Goal: Task Accomplishment & Management: Complete application form

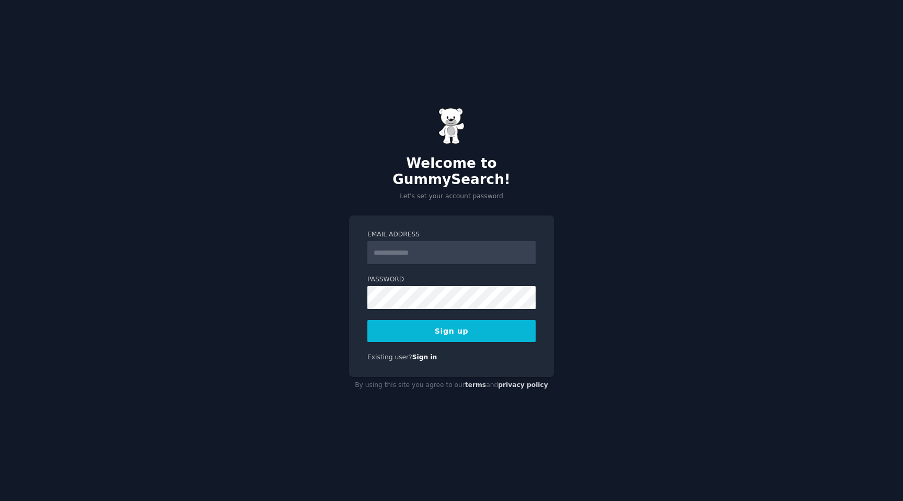
click at [404, 250] on input "Email Address" at bounding box center [451, 252] width 168 height 23
type input "**********"
click at [481, 320] on button "Sign up" at bounding box center [451, 331] width 168 height 22
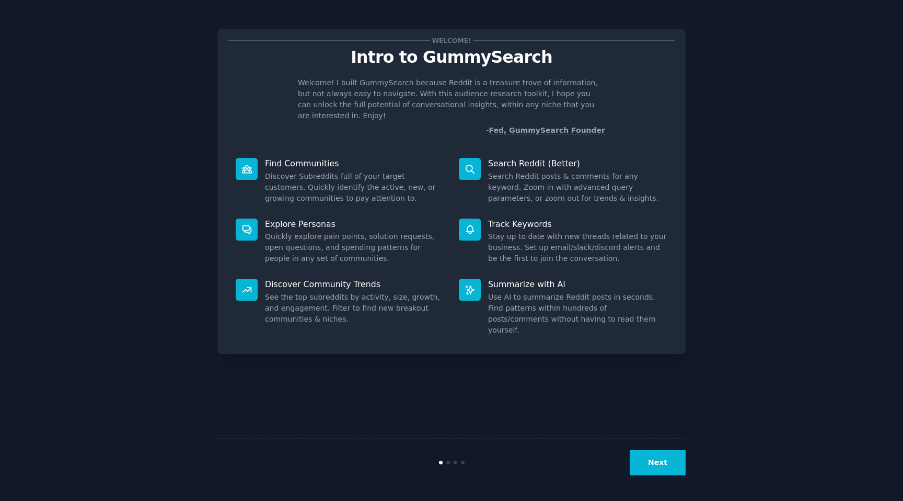
click at [649, 469] on button "Next" at bounding box center [658, 462] width 56 height 26
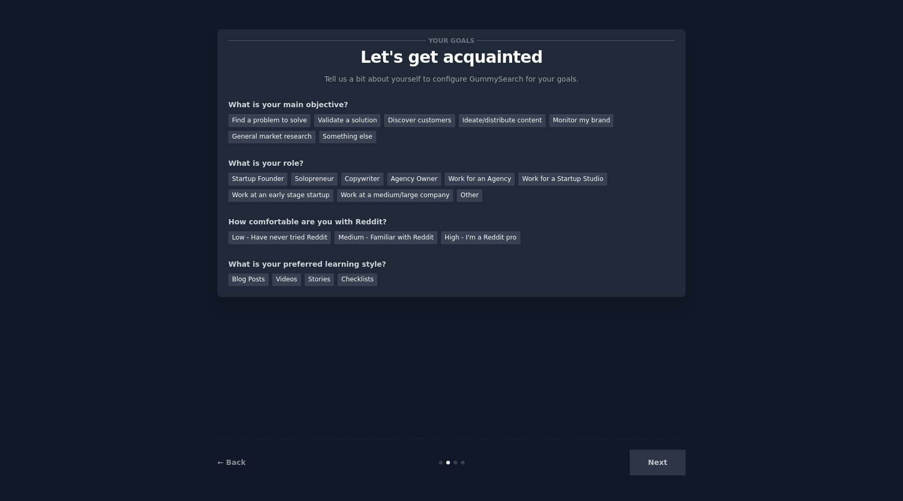
click at [656, 472] on div "Next" at bounding box center [607, 462] width 156 height 26
click at [656, 459] on div "Next" at bounding box center [607, 462] width 156 height 26
click at [272, 181] on div "Startup Founder" at bounding box center [257, 178] width 59 height 13
click at [354, 180] on div "Copywriter" at bounding box center [362, 178] width 42 height 13
click at [663, 457] on div "Next" at bounding box center [607, 462] width 156 height 26
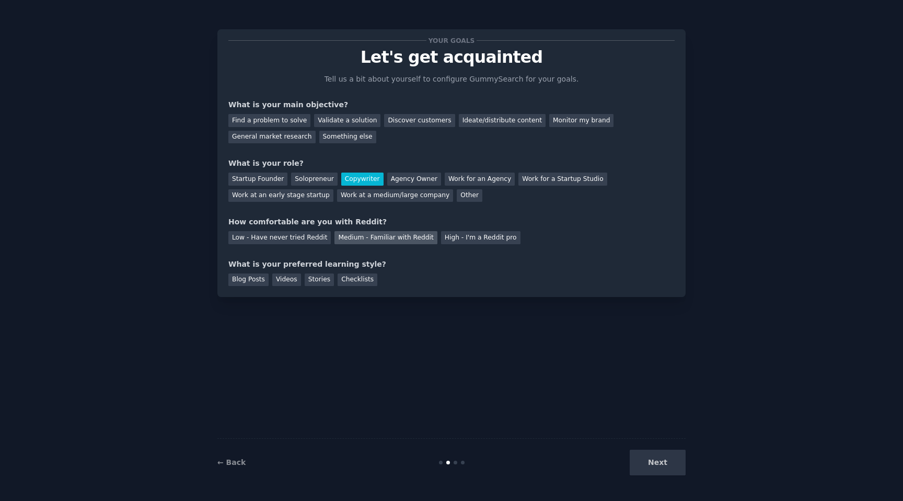
click at [379, 242] on div "Medium - Familiar with Reddit" at bounding box center [385, 237] width 102 height 13
click at [348, 275] on div "Checklists" at bounding box center [358, 279] width 40 height 13
click at [291, 121] on div "Find a problem to solve" at bounding box center [269, 120] width 82 height 13
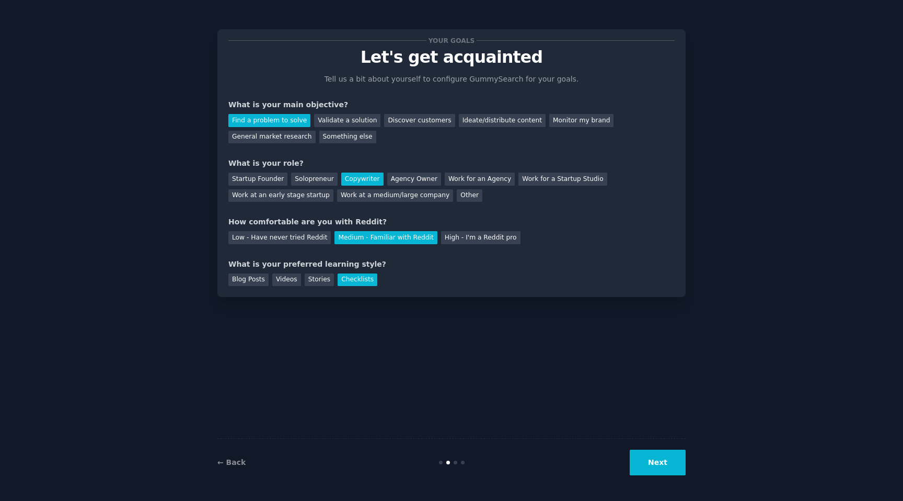
click at [668, 465] on button "Next" at bounding box center [658, 462] width 56 height 26
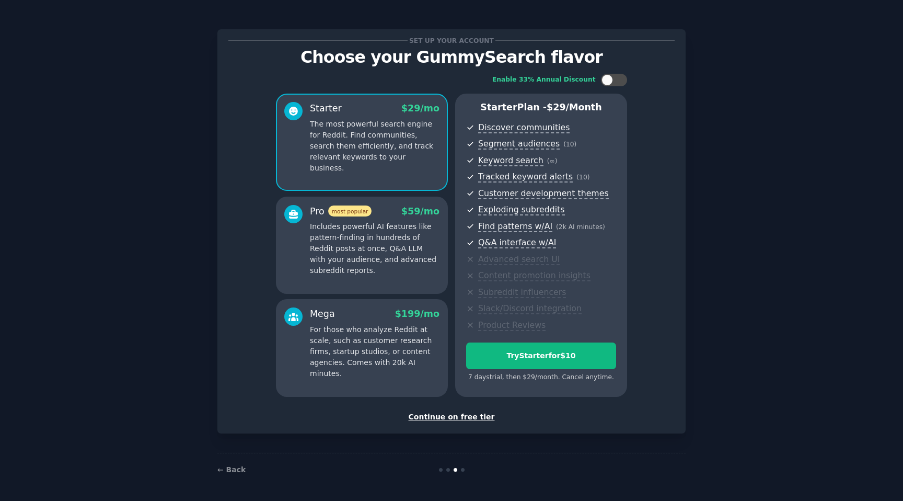
click at [458, 417] on div "Continue on free tier" at bounding box center [451, 416] width 446 height 11
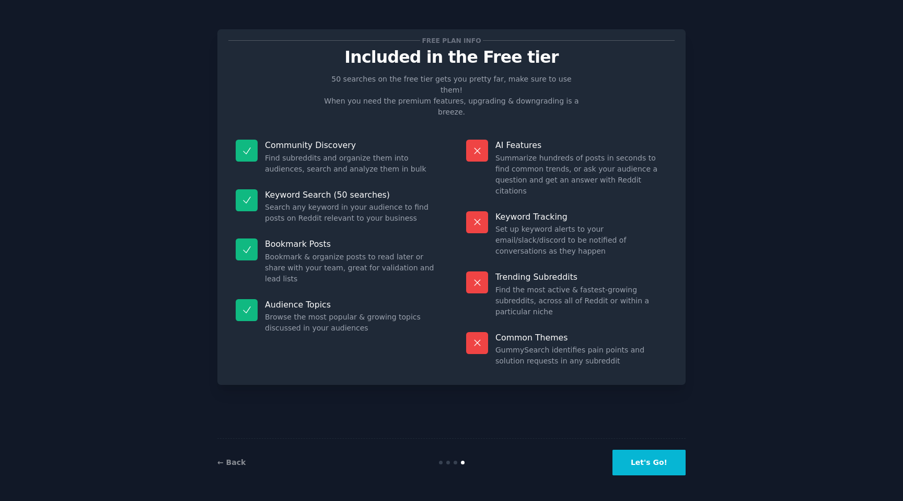
click at [649, 470] on button "Let's Go!" at bounding box center [648, 462] width 73 height 26
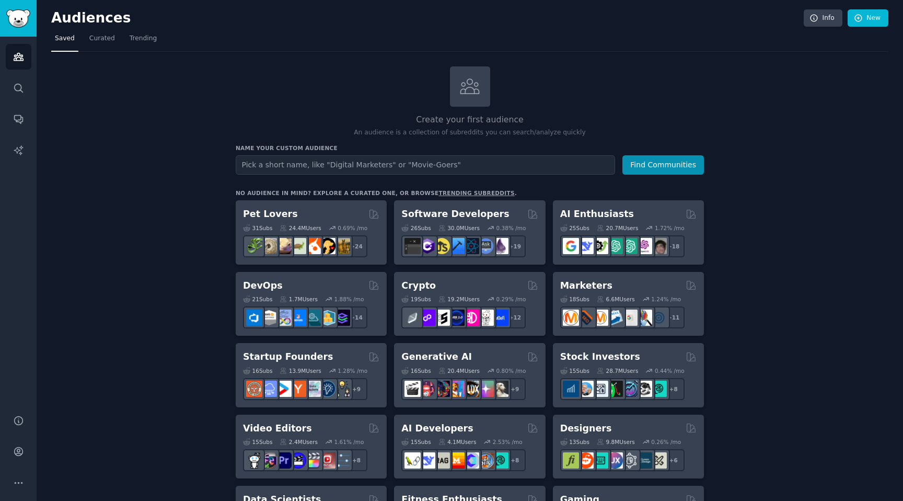
click at [375, 163] on input "text" at bounding box center [425, 164] width 379 height 19
type input "car"
click at [622, 155] on button "Find Communities" at bounding box center [663, 164] width 82 height 19
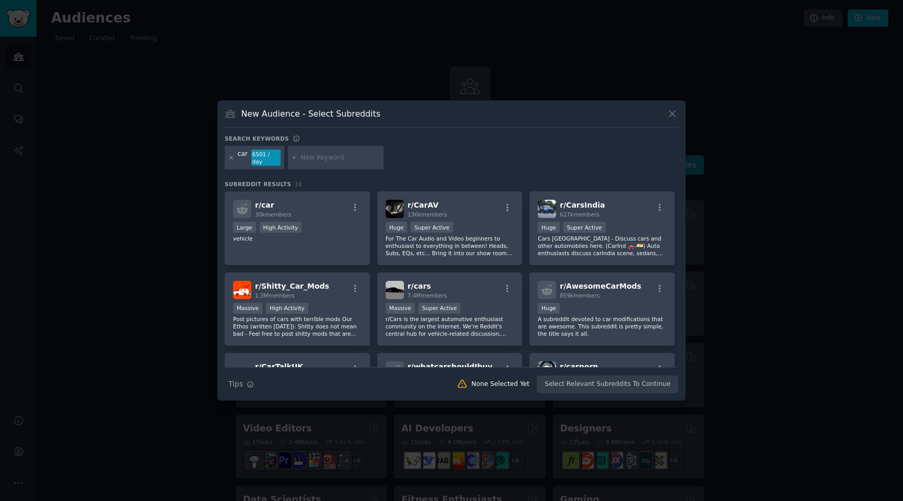
click at [230, 156] on icon at bounding box center [231, 158] width 6 height 6
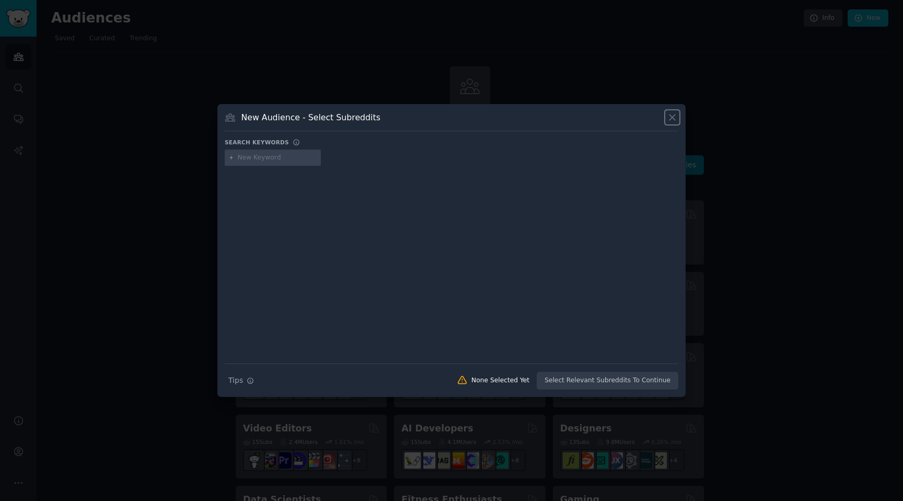
click at [675, 115] on icon at bounding box center [672, 117] width 11 height 11
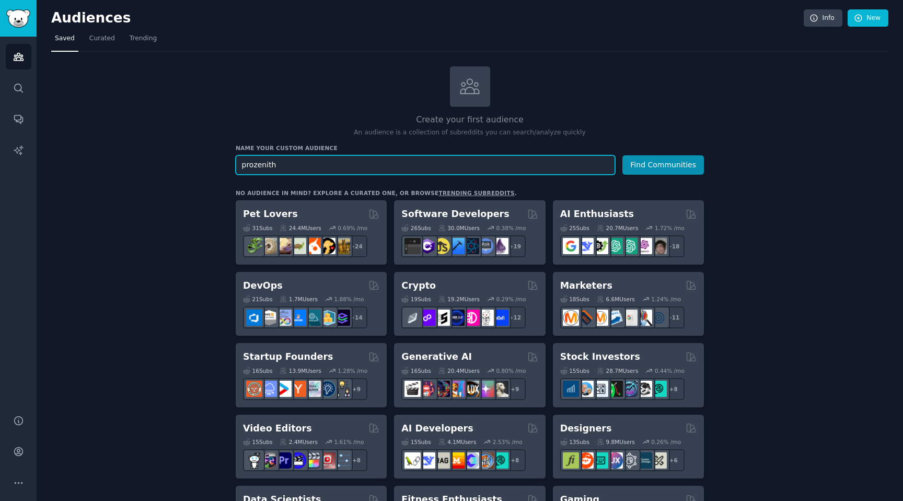
click at [622, 155] on button "Find Communities" at bounding box center [663, 164] width 82 height 19
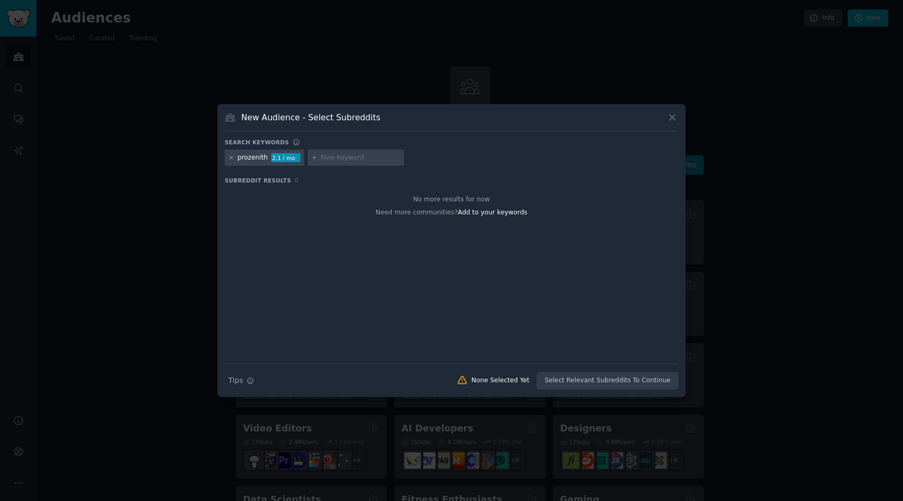
click at [231, 157] on icon at bounding box center [231, 157] width 3 height 3
click at [674, 116] on icon at bounding box center [672, 117] width 6 height 6
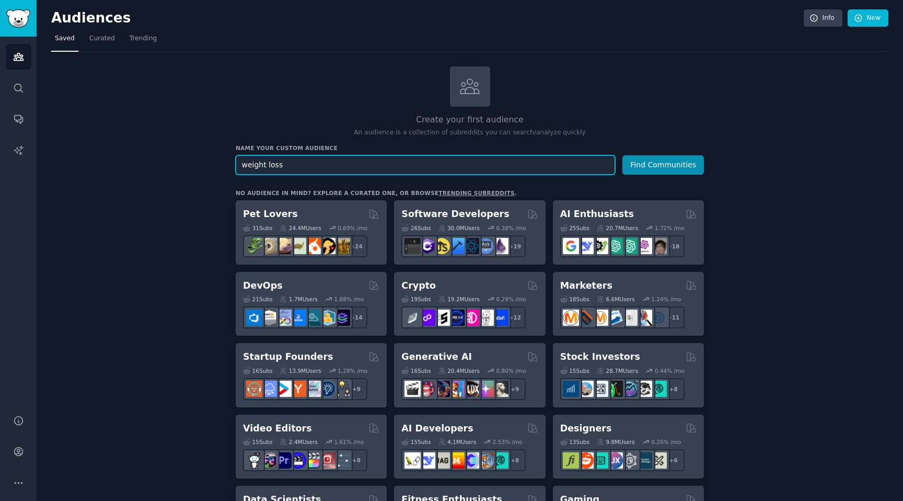
type input "weight loss"
click at [622, 155] on button "Find Communities" at bounding box center [663, 164] width 82 height 19
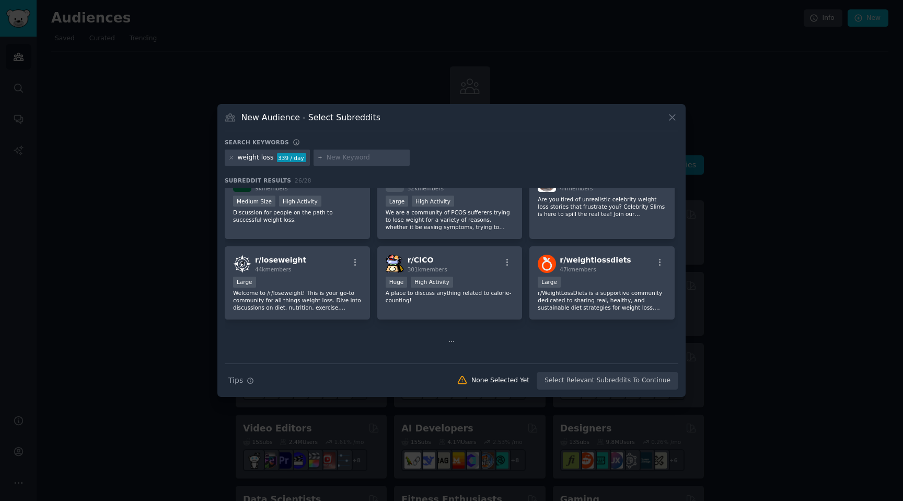
scroll to position [481, 0]
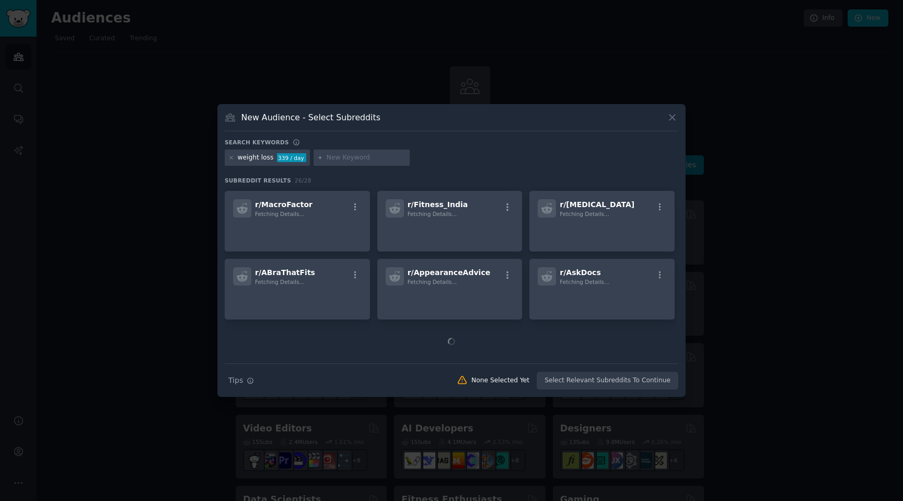
click at [792, 209] on div at bounding box center [451, 250] width 903 height 501
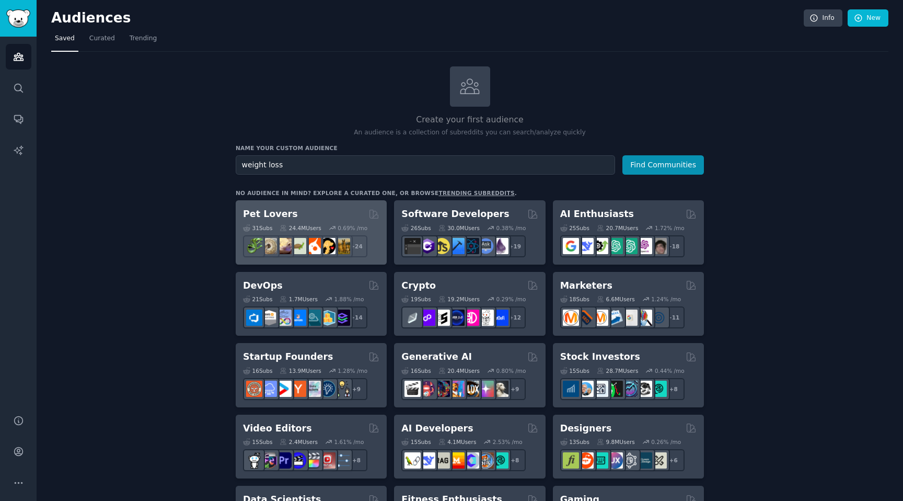
click at [294, 214] on div "Pet Lovers Curated by GummySearch" at bounding box center [311, 213] width 136 height 13
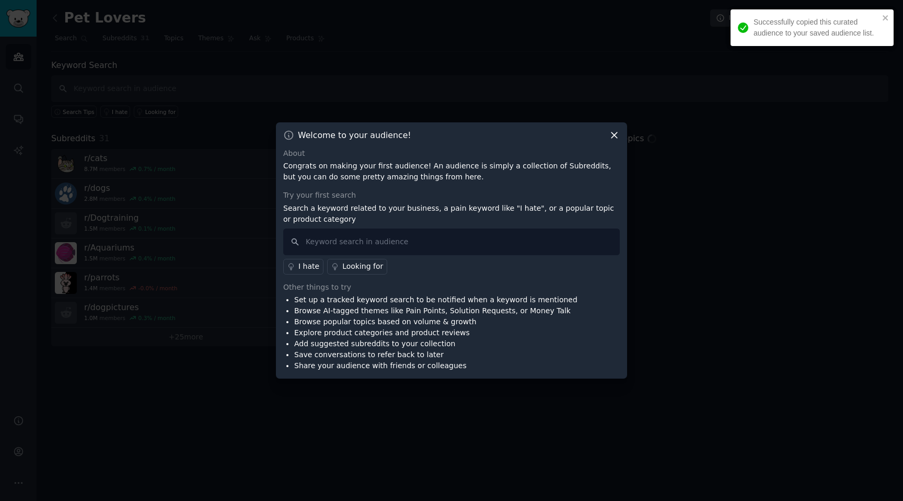
click at [297, 106] on div at bounding box center [451, 250] width 903 height 501
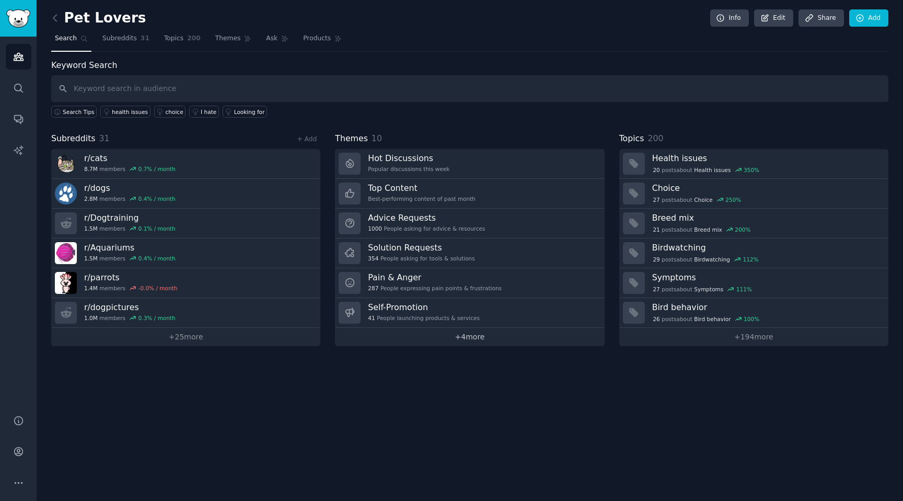
click at [425, 338] on link "+ 4 more" at bounding box center [469, 337] width 269 height 18
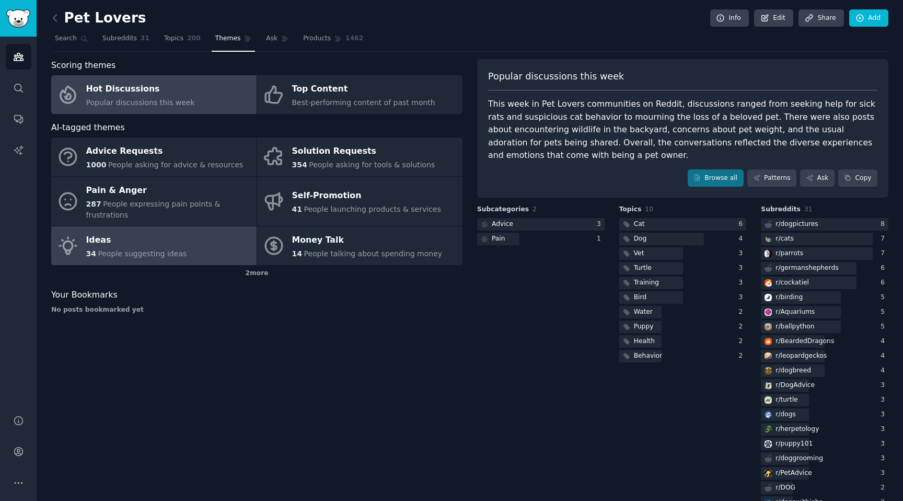
click at [197, 228] on link "Ideas 34 People suggesting ideas" at bounding box center [153, 245] width 205 height 39
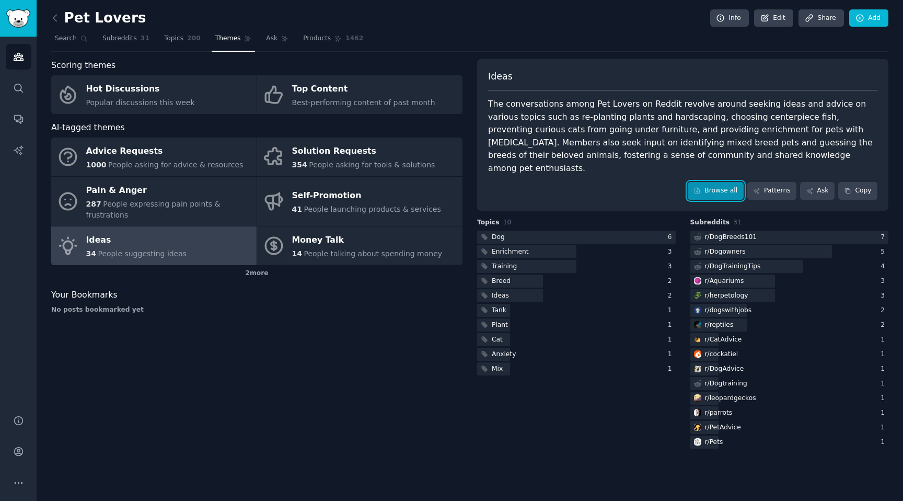
click at [724, 182] on link "Browse all" at bounding box center [716, 191] width 56 height 18
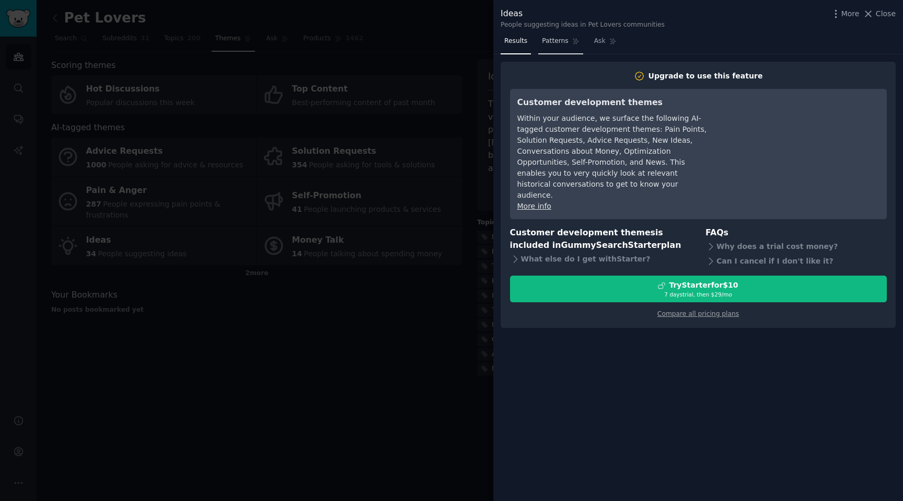
click at [560, 41] on span "Patterns" at bounding box center [555, 41] width 26 height 9
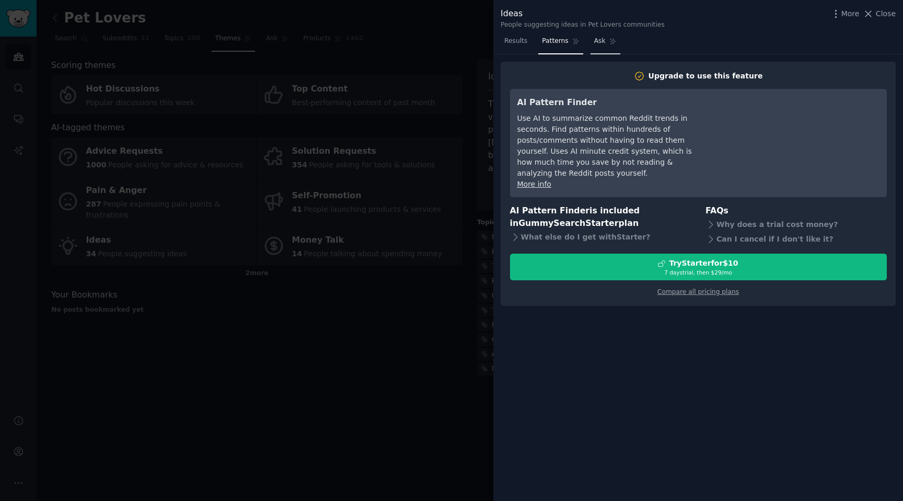
click at [609, 42] on icon at bounding box center [612, 41] width 7 height 7
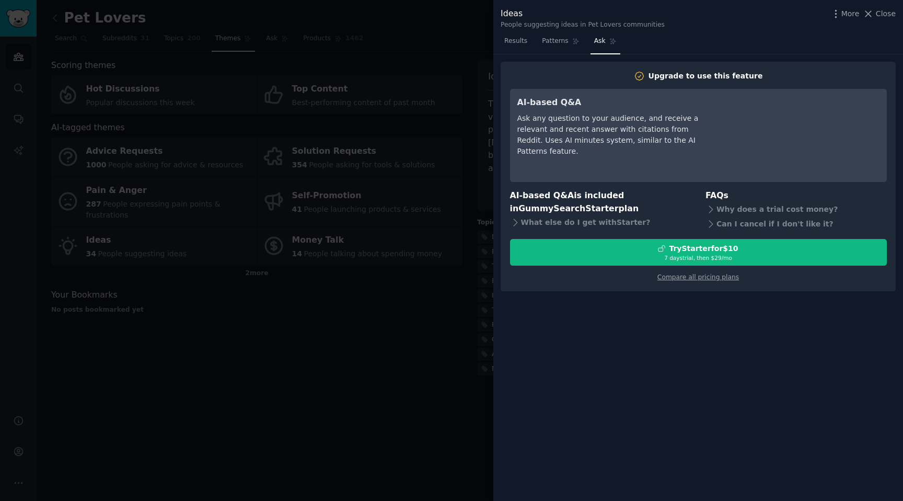
click at [437, 335] on div at bounding box center [451, 250] width 903 height 501
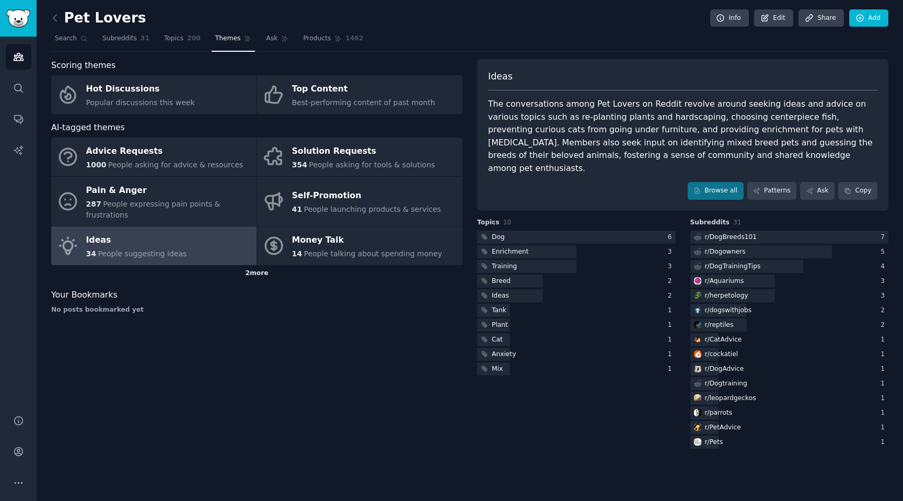
click at [256, 265] on div "2 more" at bounding box center [256, 273] width 411 height 17
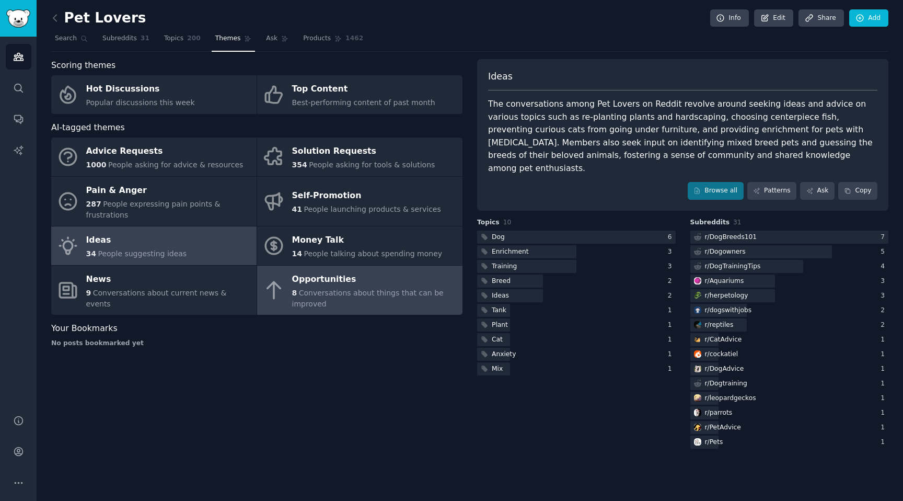
click at [299, 295] on span "Conversations about things that can be improved" at bounding box center [368, 297] width 152 height 19
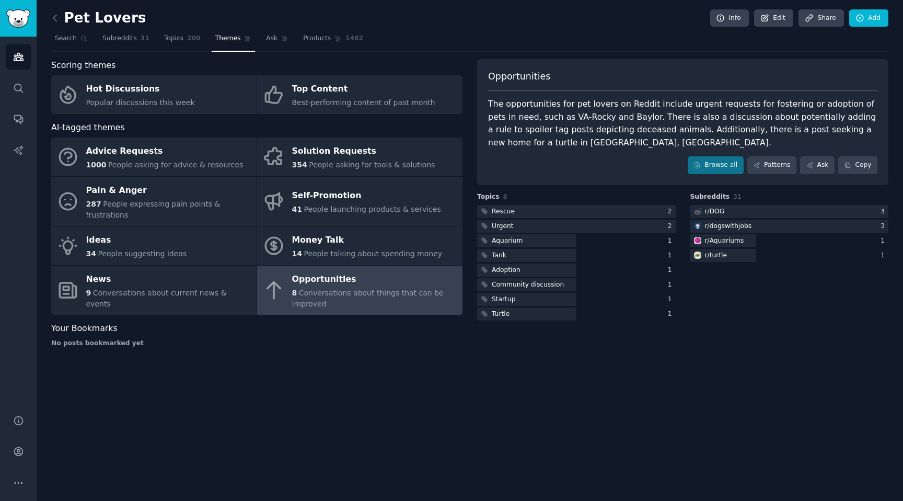
click at [51, 16] on div "Pet Lovers Info Edit Share Add Search Subreddits 31 Topics 200 Themes Ask Produ…" at bounding box center [470, 250] width 866 height 501
click at [56, 17] on icon at bounding box center [55, 18] width 11 height 11
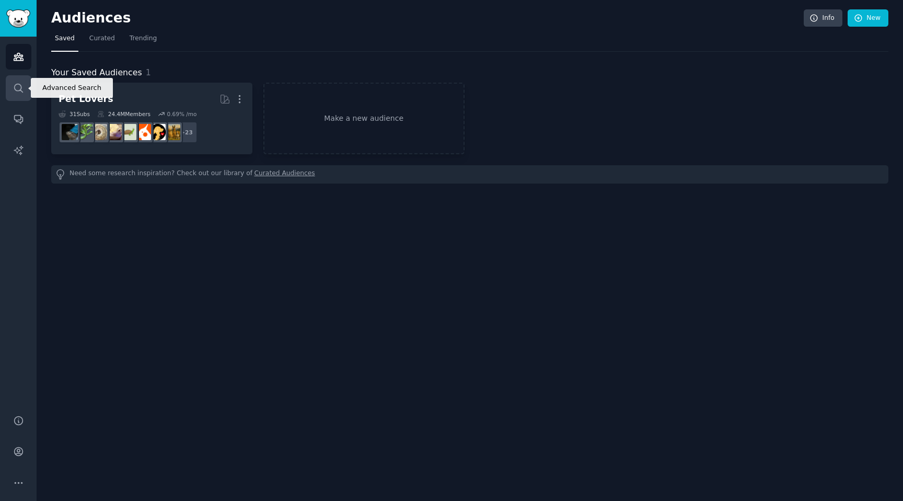
click at [21, 83] on icon "Sidebar" at bounding box center [18, 88] width 11 height 11
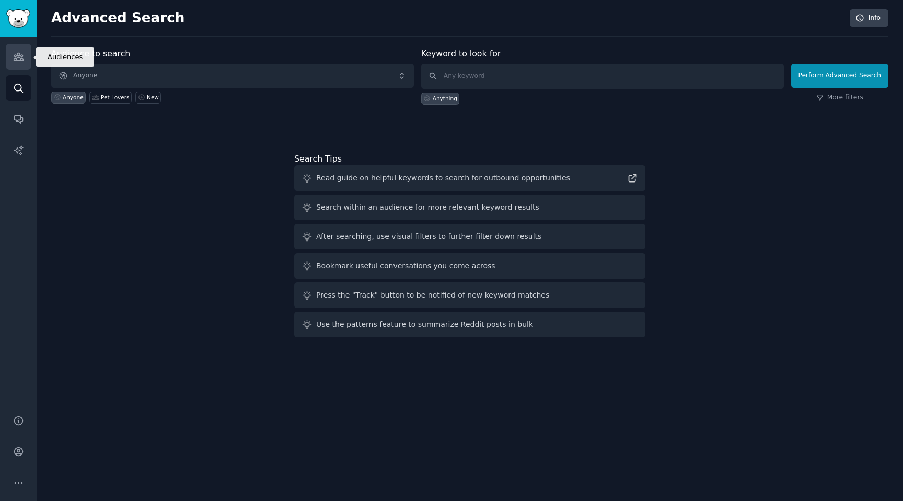
click at [24, 53] on link "Audiences" at bounding box center [19, 57] width 26 height 26
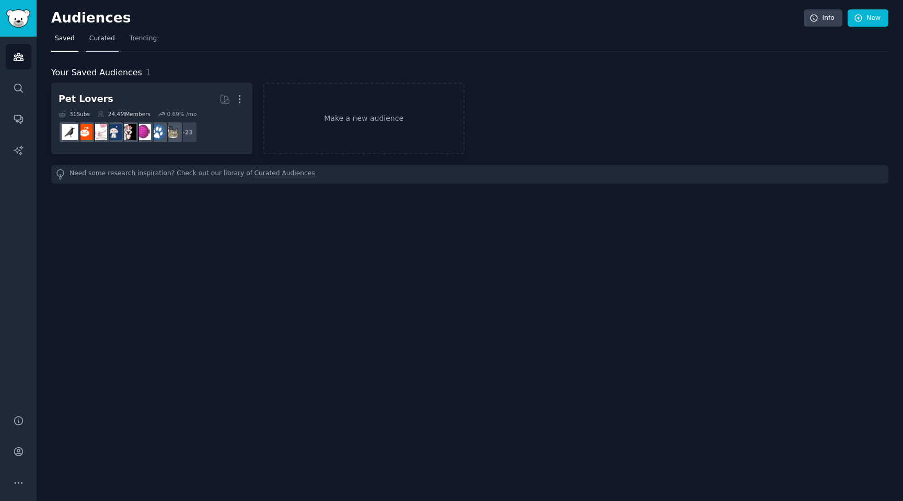
click at [111, 37] on span "Curated" at bounding box center [102, 38] width 26 height 9
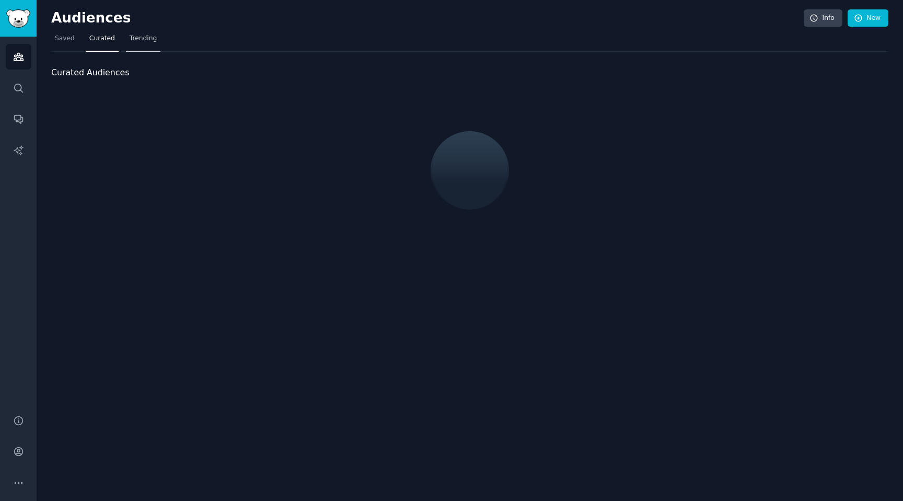
click at [141, 37] on span "Trending" at bounding box center [143, 38] width 27 height 9
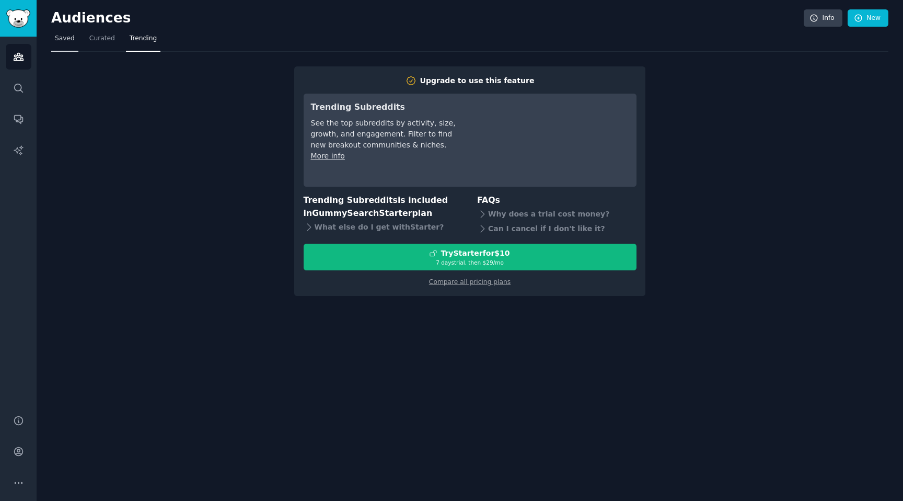
click at [68, 37] on span "Saved" at bounding box center [65, 38] width 20 height 9
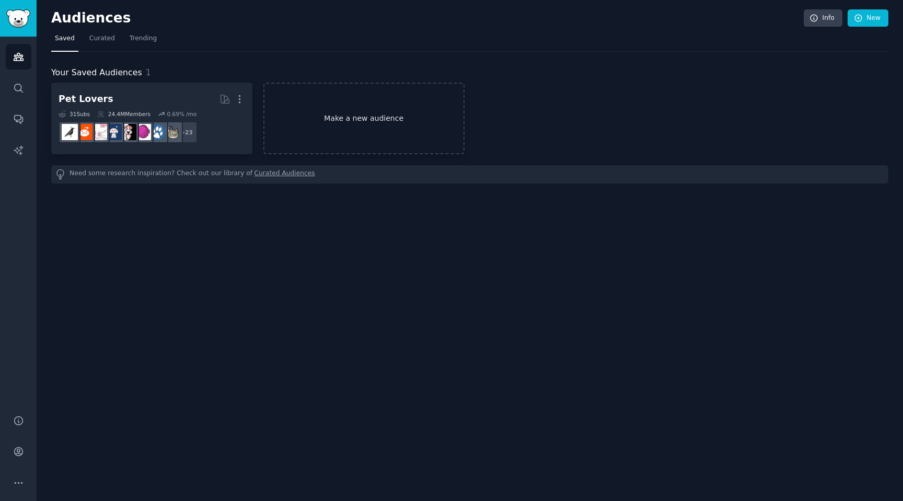
click at [353, 128] on link "Make a new audience" at bounding box center [363, 119] width 201 height 72
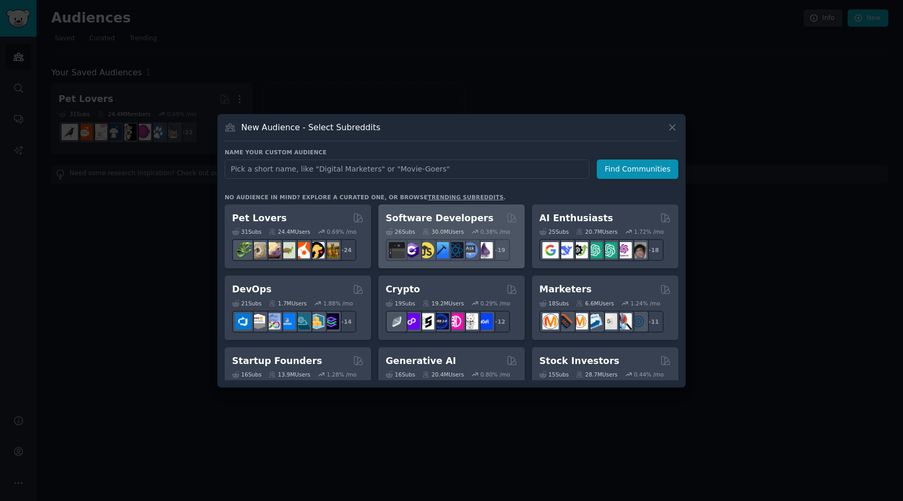
click at [434, 219] on h2 "Software Developers" at bounding box center [440, 218] width 108 height 13
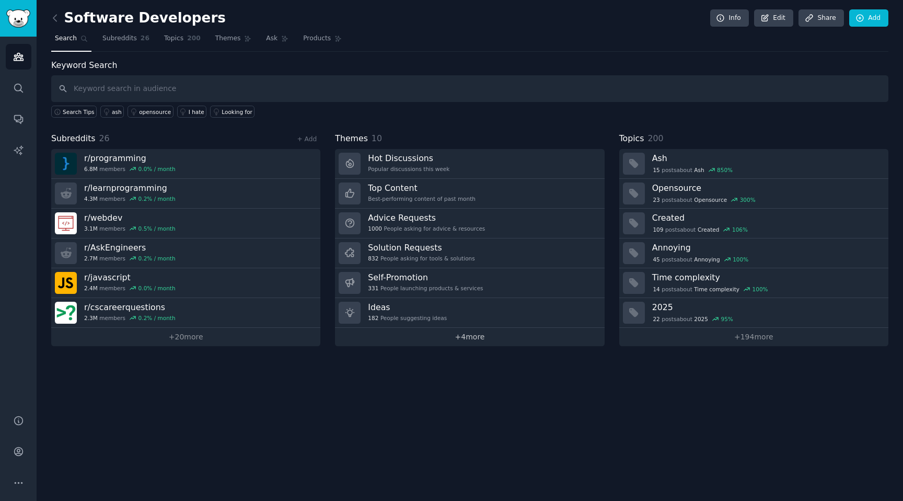
click at [465, 340] on link "+ 4 more" at bounding box center [469, 337] width 269 height 18
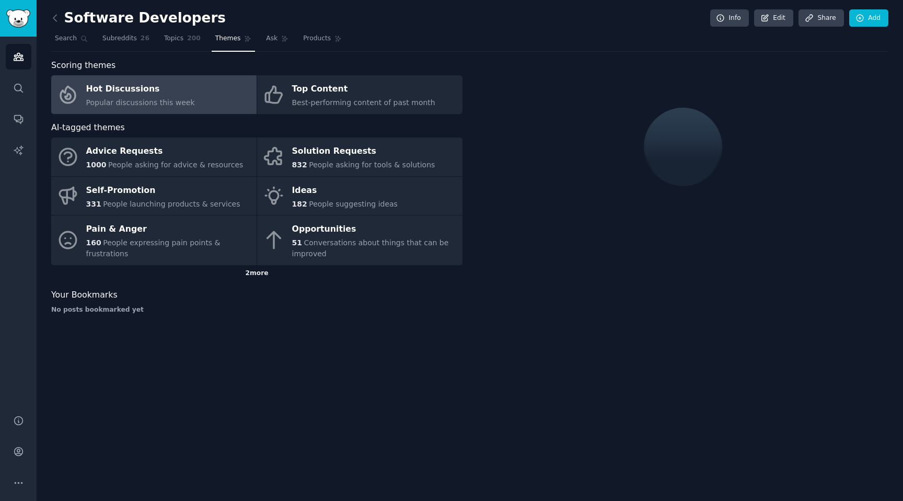
click at [268, 274] on div "2 more" at bounding box center [256, 273] width 411 height 17
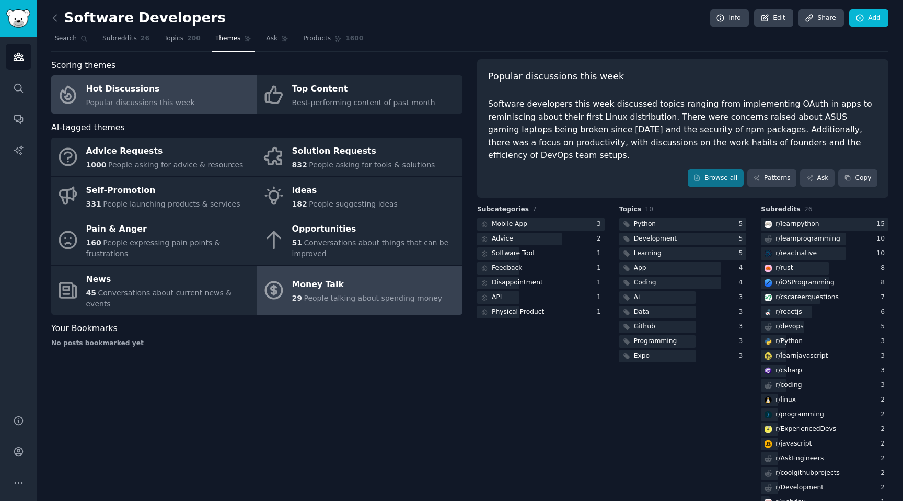
click at [318, 276] on div "Money Talk" at bounding box center [367, 284] width 150 height 17
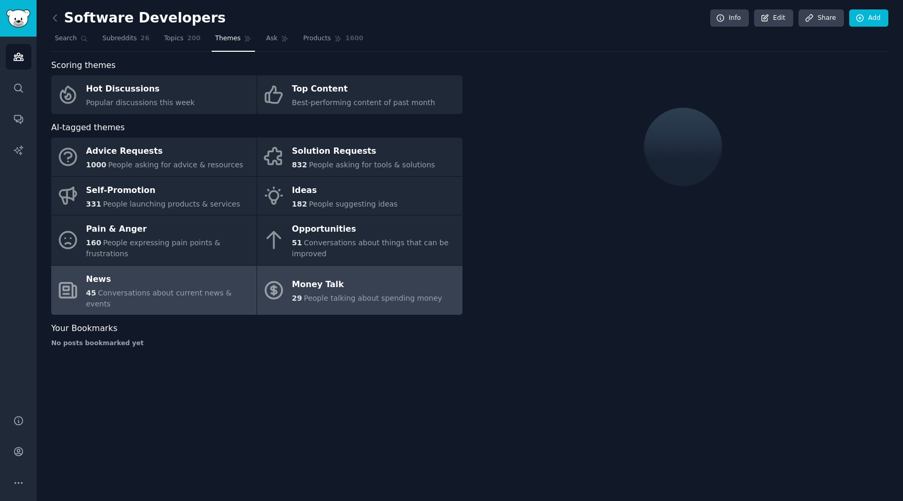
click at [188, 288] on span "Conversations about current news & events" at bounding box center [159, 297] width 146 height 19
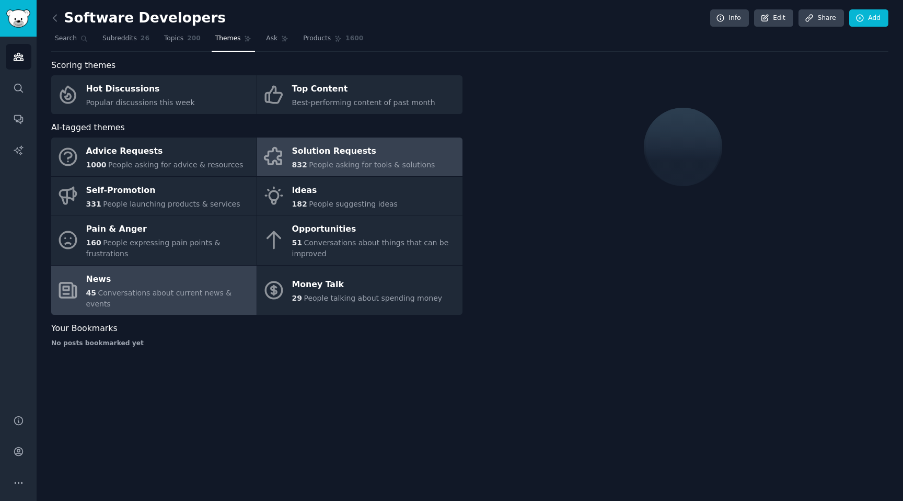
click at [292, 170] on div "832 People asking for tools & solutions" at bounding box center [363, 164] width 143 height 11
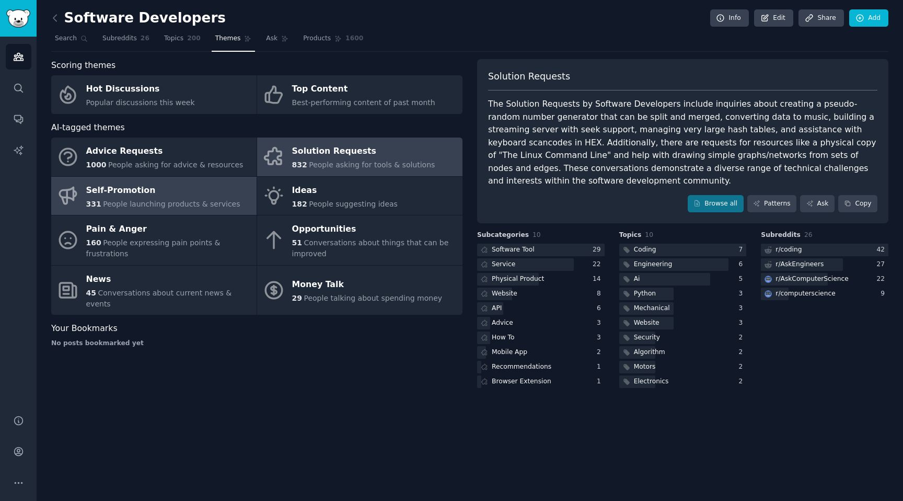
click at [125, 193] on div "Self-Promotion" at bounding box center [163, 190] width 154 height 17
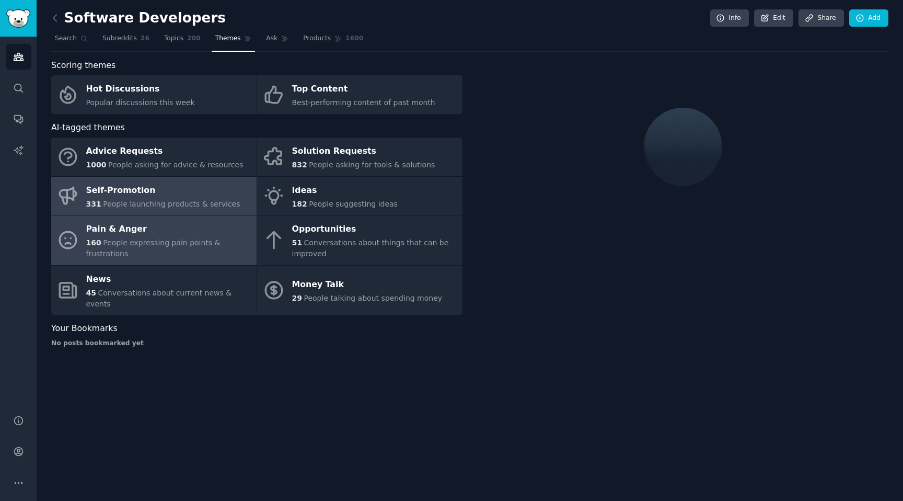
click at [133, 246] on span "People expressing pain points & frustrations" at bounding box center [153, 247] width 134 height 19
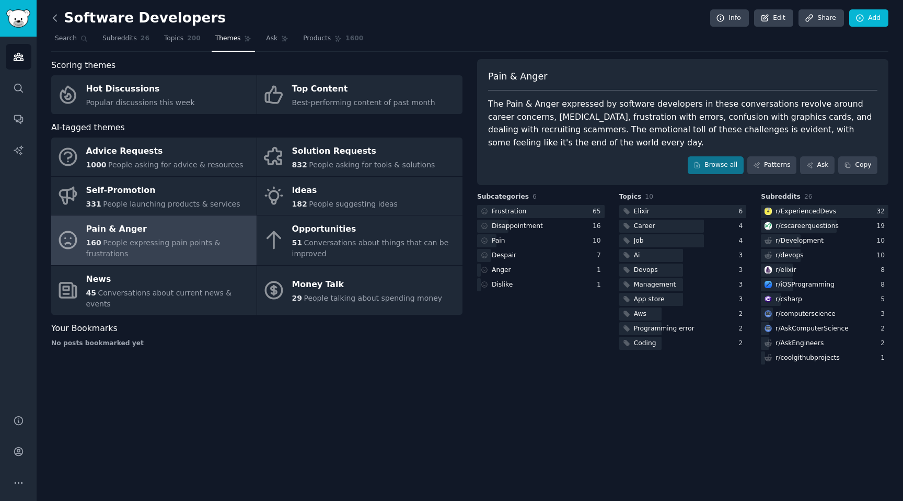
click at [59, 20] on icon at bounding box center [55, 18] width 11 height 11
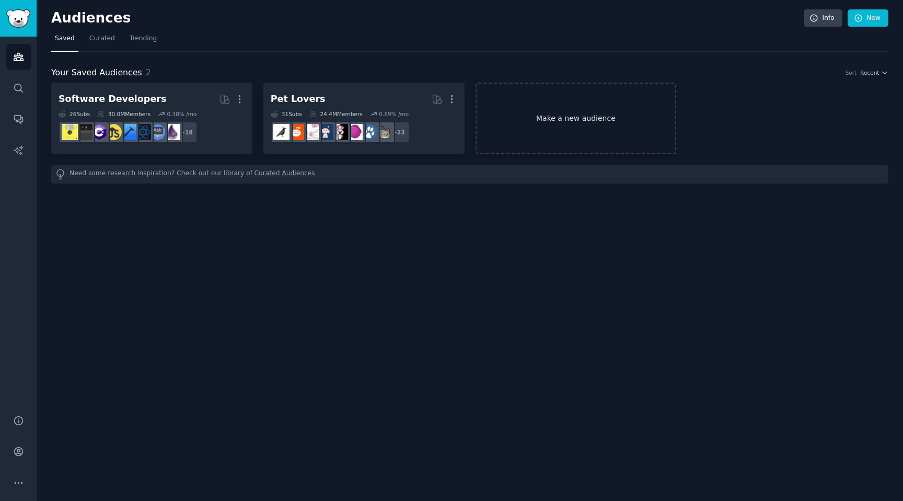
click at [540, 121] on link "Make a new audience" at bounding box center [576, 119] width 201 height 72
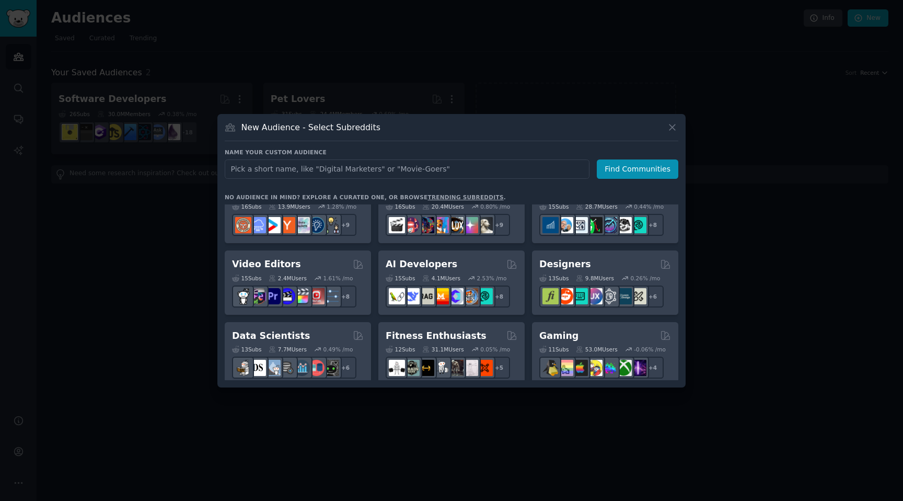
scroll to position [170, 0]
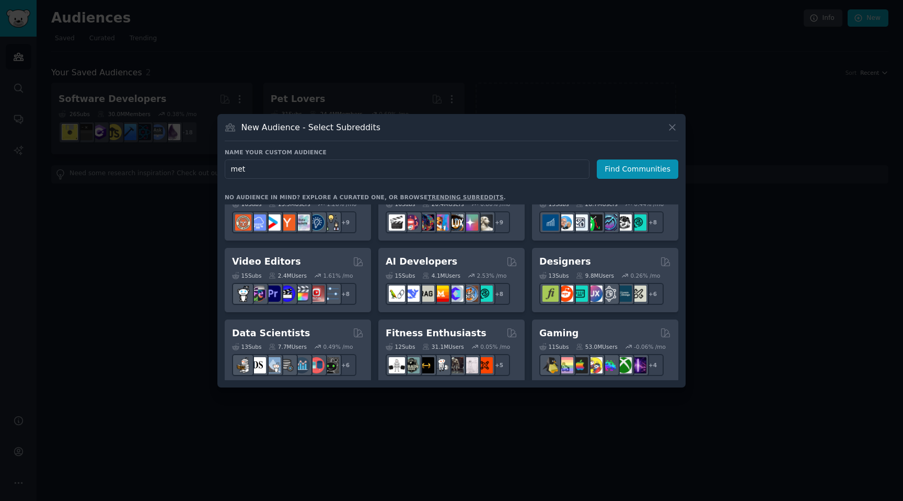
type input "meta"
click button "Find Communities" at bounding box center [638, 168] width 82 height 19
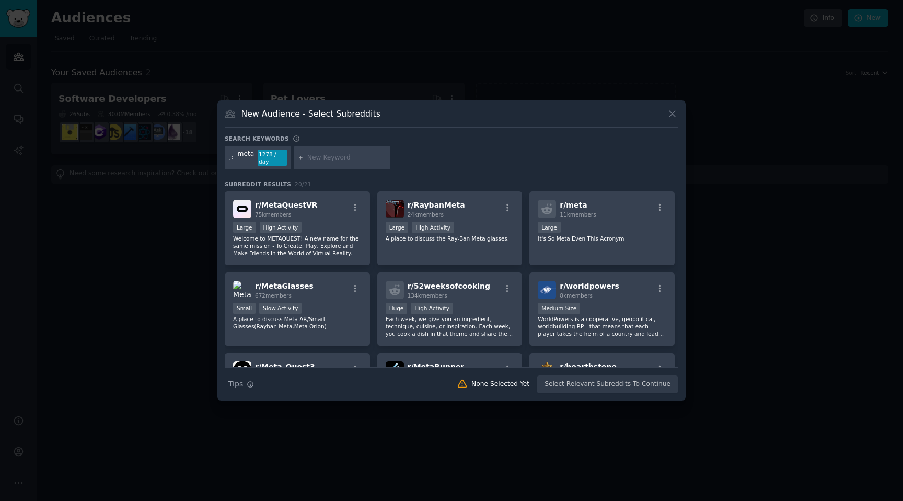
click at [232, 158] on icon at bounding box center [231, 157] width 3 height 3
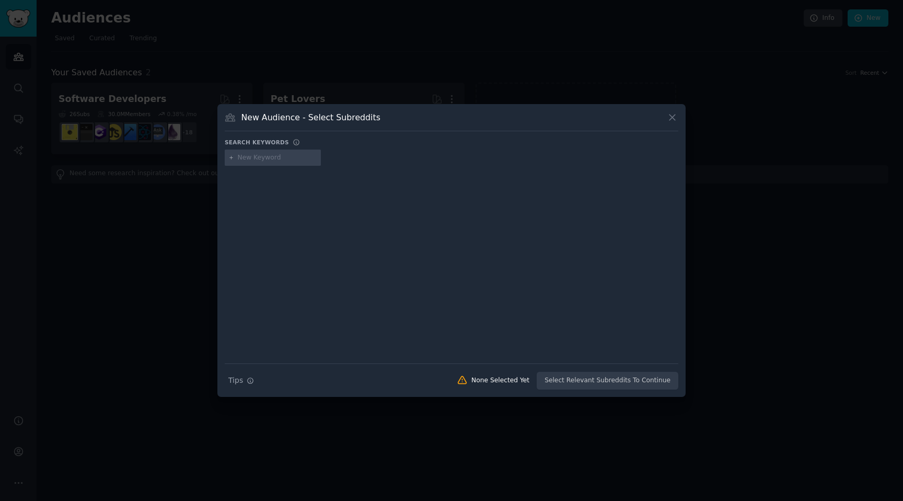
click at [273, 160] on input "text" at bounding box center [277, 157] width 79 height 9
type input "facebook"
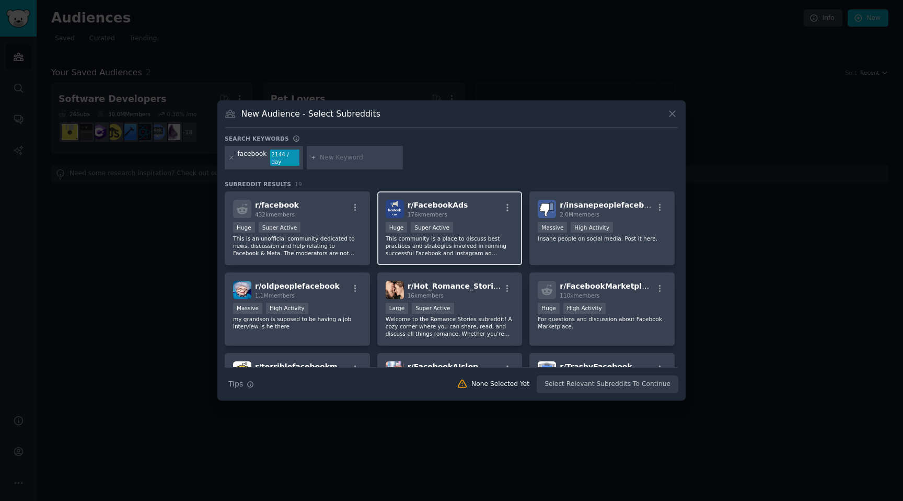
click at [421, 204] on span "r/ FacebookAds" at bounding box center [438, 205] width 61 height 8
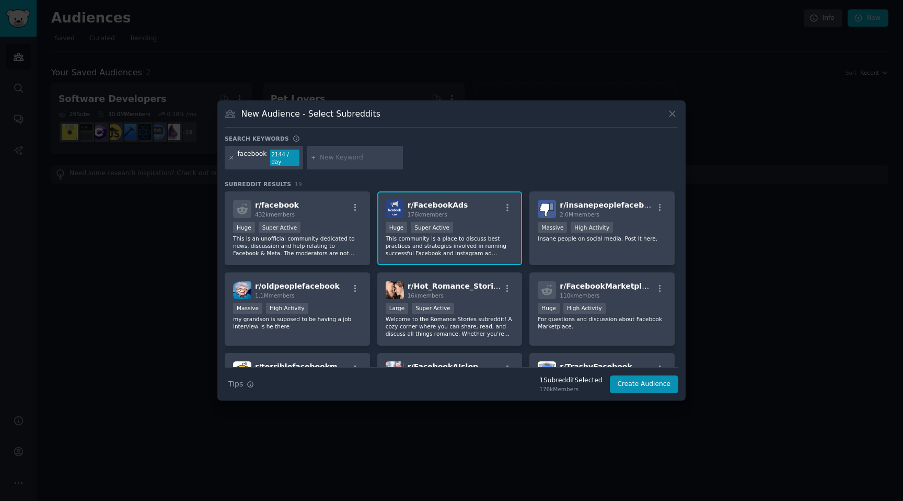
click at [230, 158] on icon at bounding box center [231, 157] width 3 height 3
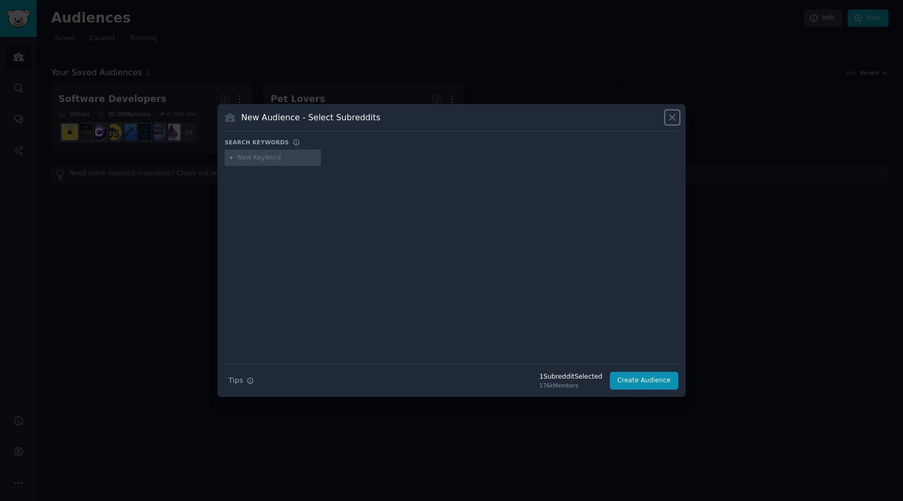
click at [672, 114] on icon at bounding box center [672, 117] width 11 height 11
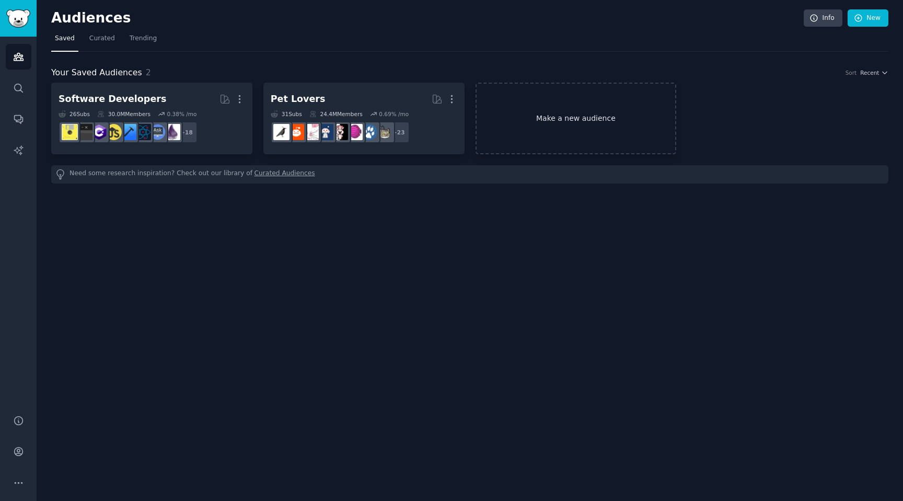
click at [519, 124] on link "Make a new audience" at bounding box center [576, 119] width 201 height 72
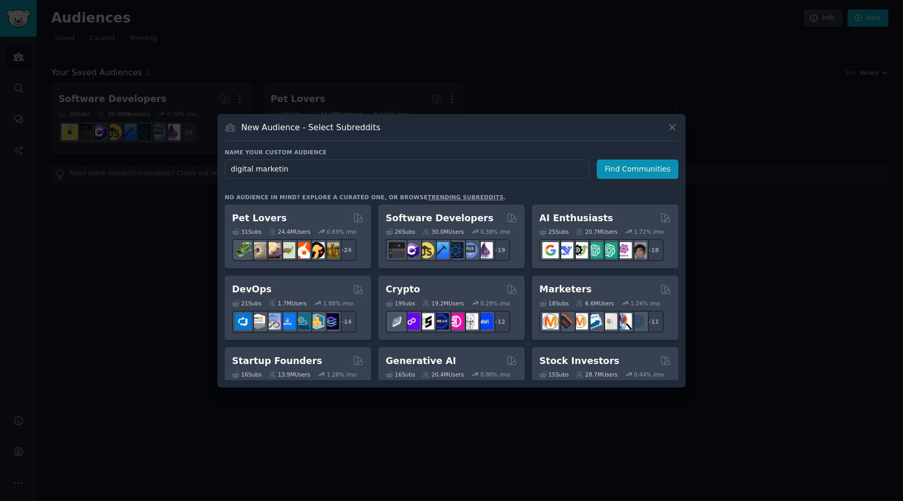
type input "digital marketing"
click button "Find Communities" at bounding box center [638, 168] width 82 height 19
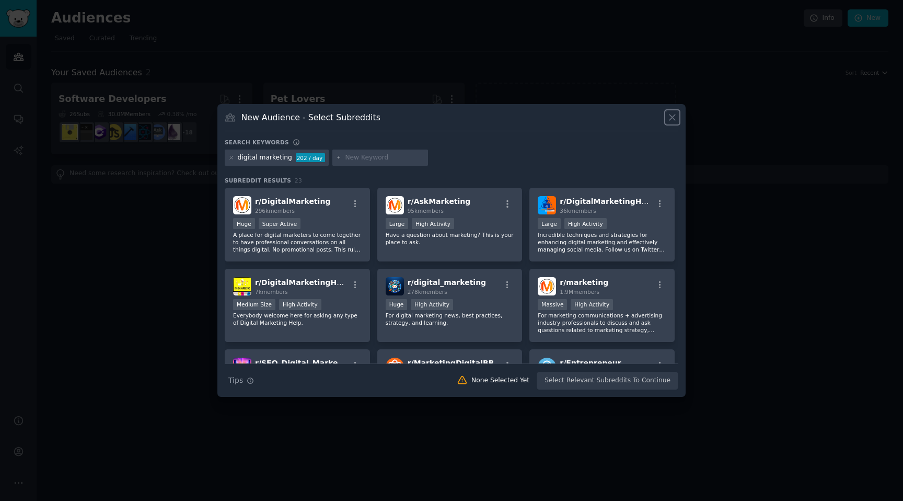
click at [669, 117] on icon at bounding box center [672, 117] width 11 height 11
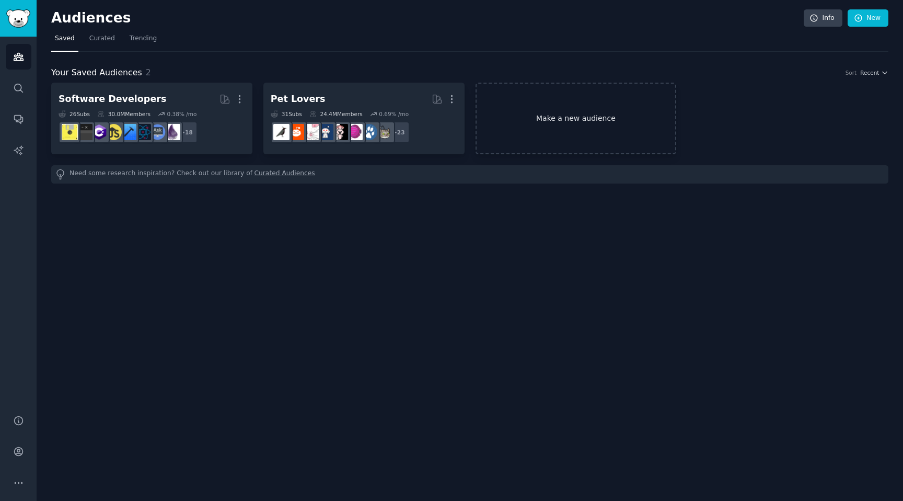
click at [576, 122] on link "Make a new audience" at bounding box center [576, 119] width 201 height 72
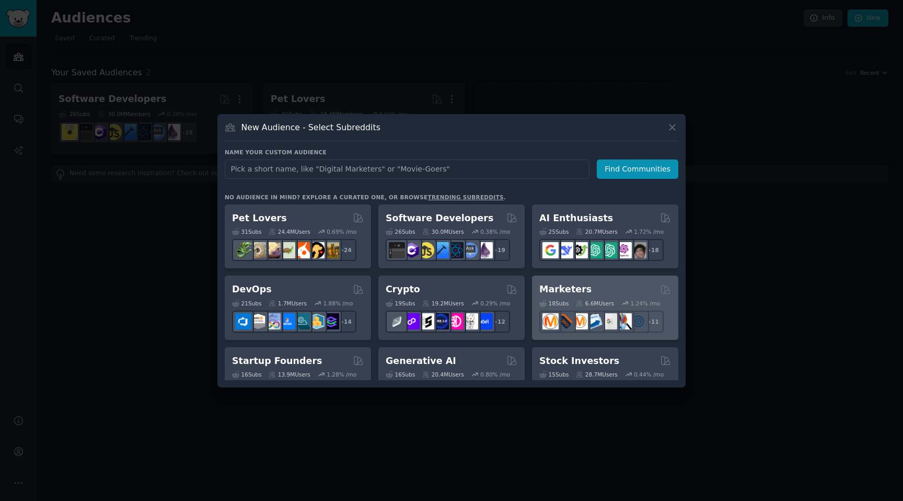
click at [573, 290] on h2 "Marketers" at bounding box center [565, 289] width 52 height 13
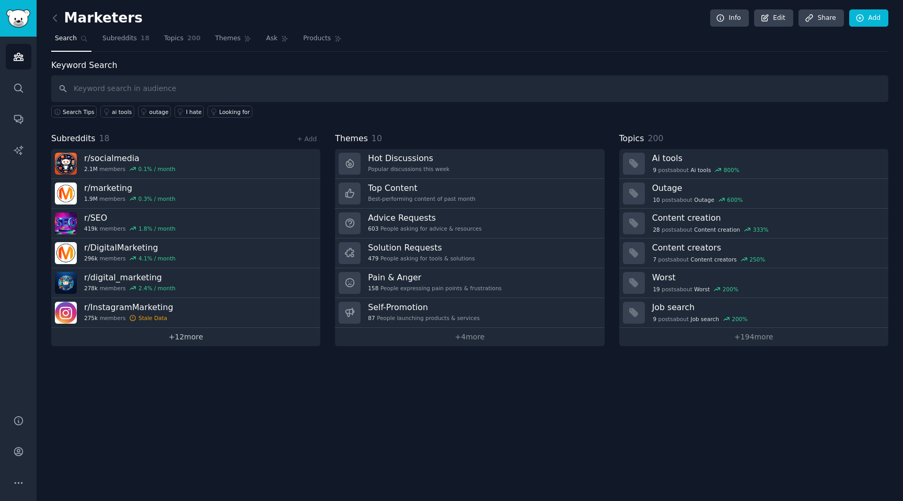
click at [192, 339] on link "+ 12 more" at bounding box center [185, 337] width 269 height 18
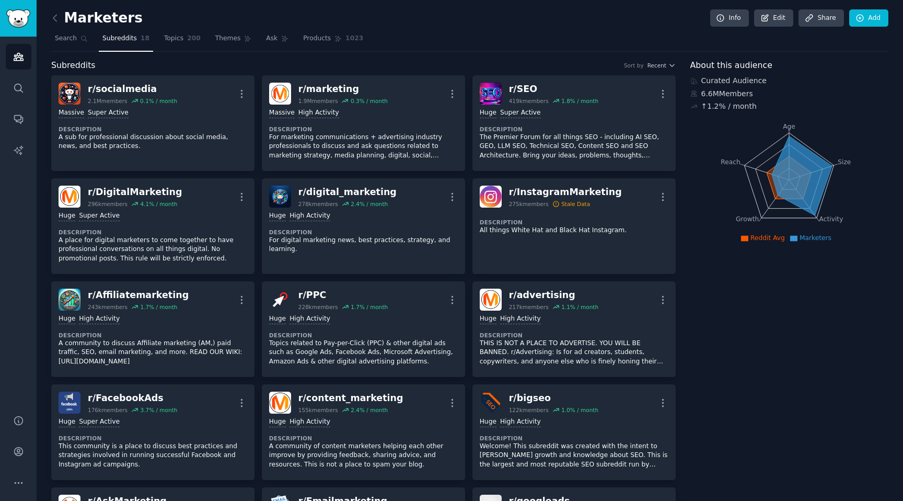
click at [125, 37] on span "Subreddits" at bounding box center [119, 38] width 34 height 9
click at [181, 39] on link "Topics 200" at bounding box center [182, 40] width 44 height 21
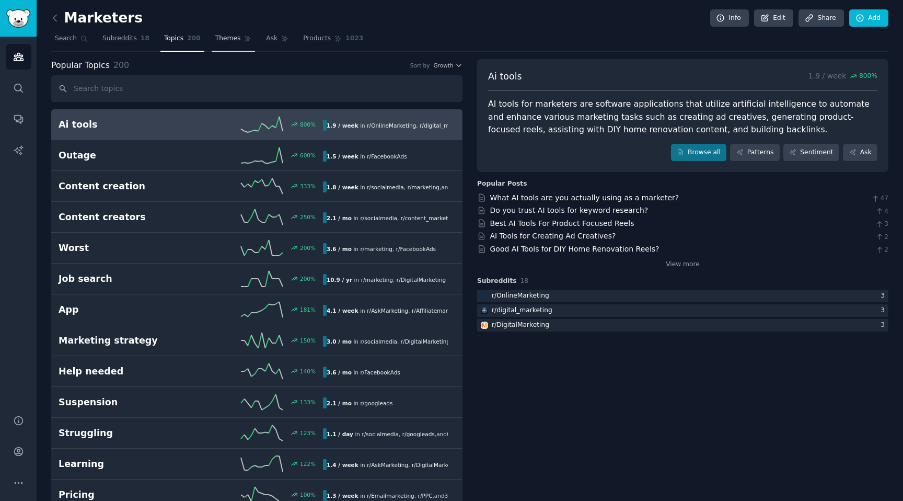
click at [220, 40] on span "Themes" at bounding box center [228, 38] width 26 height 9
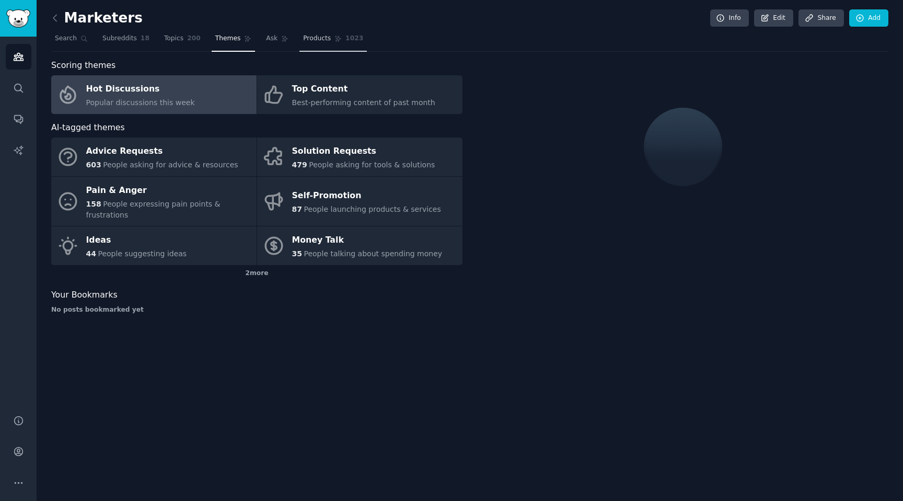
click at [306, 42] on span "Products" at bounding box center [317, 38] width 28 height 9
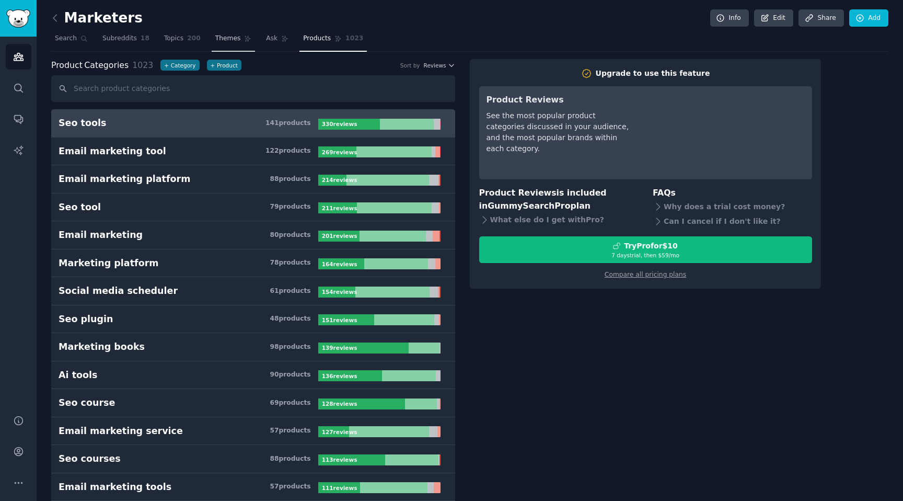
click at [219, 41] on span "Themes" at bounding box center [228, 38] width 26 height 9
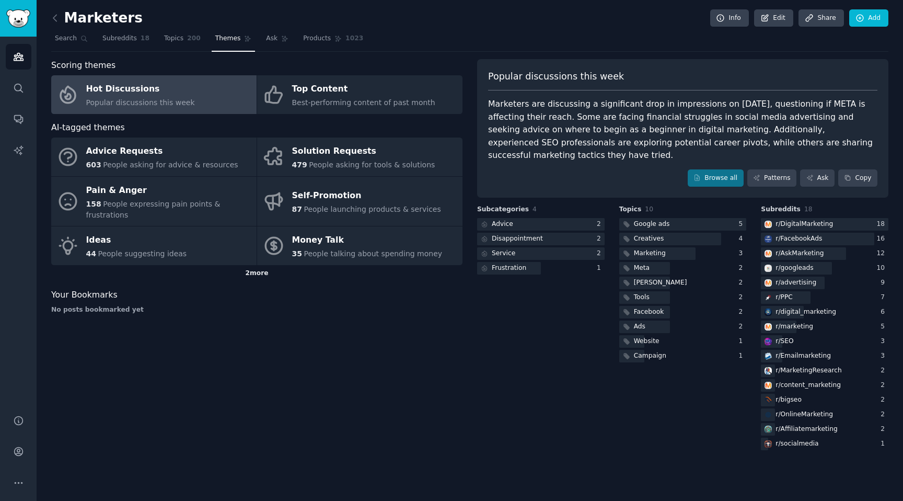
click at [254, 265] on div "2 more" at bounding box center [256, 273] width 411 height 17
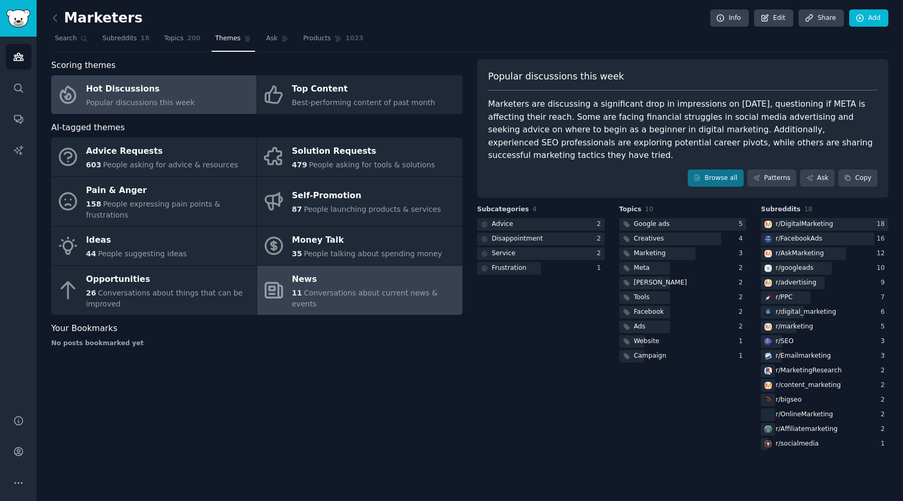
click at [295, 295] on link "News 11 Conversations about current news & events" at bounding box center [359, 290] width 205 height 50
